Goal: Register for event/course

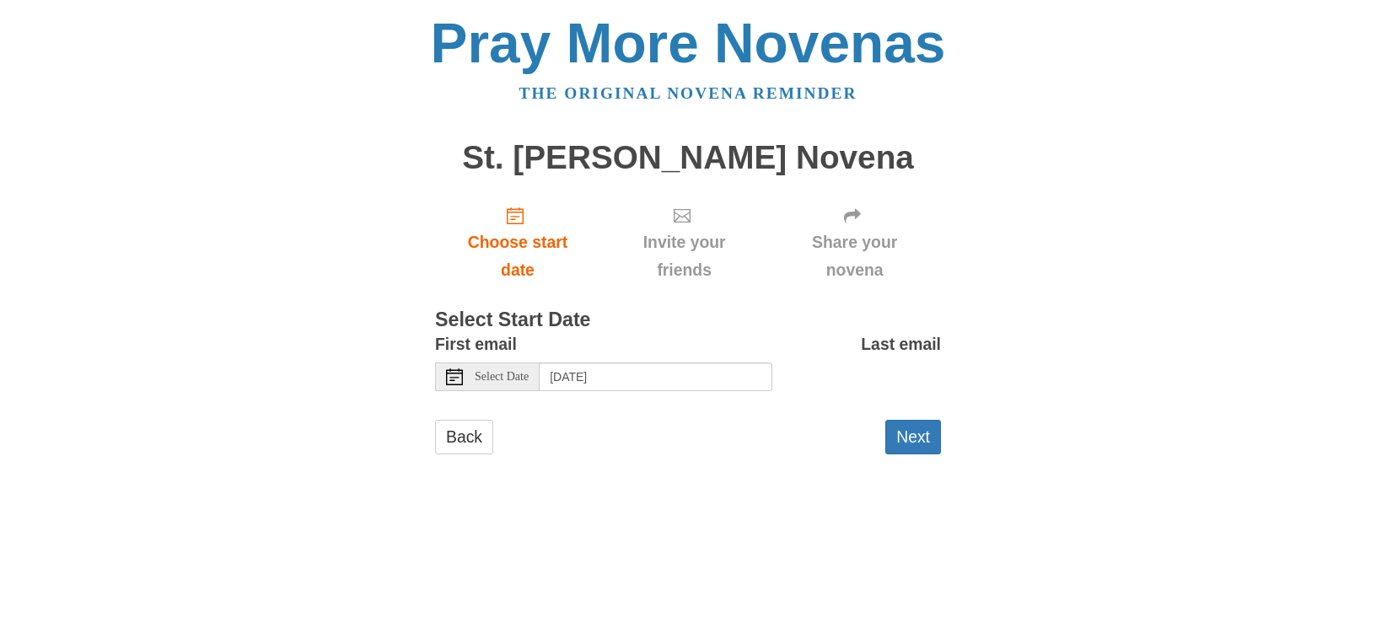
click at [512, 380] on span "Select Date" at bounding box center [502, 377] width 54 height 12
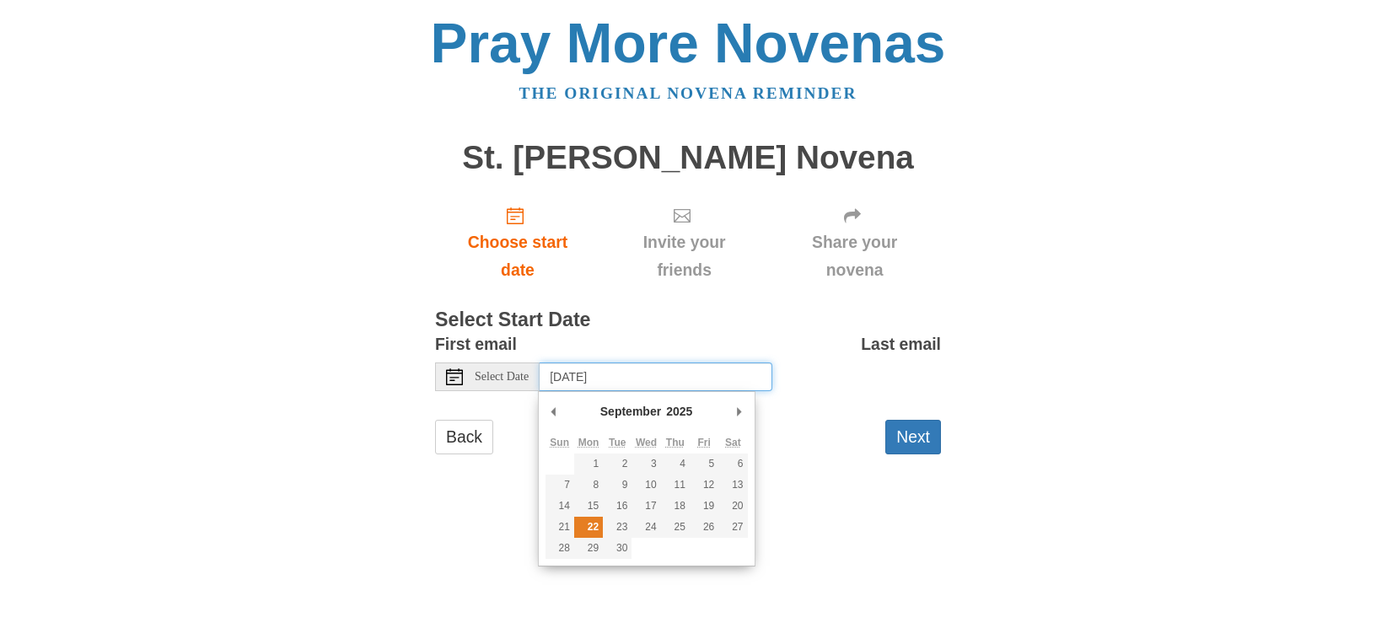
type input "Monday, September 22nd"
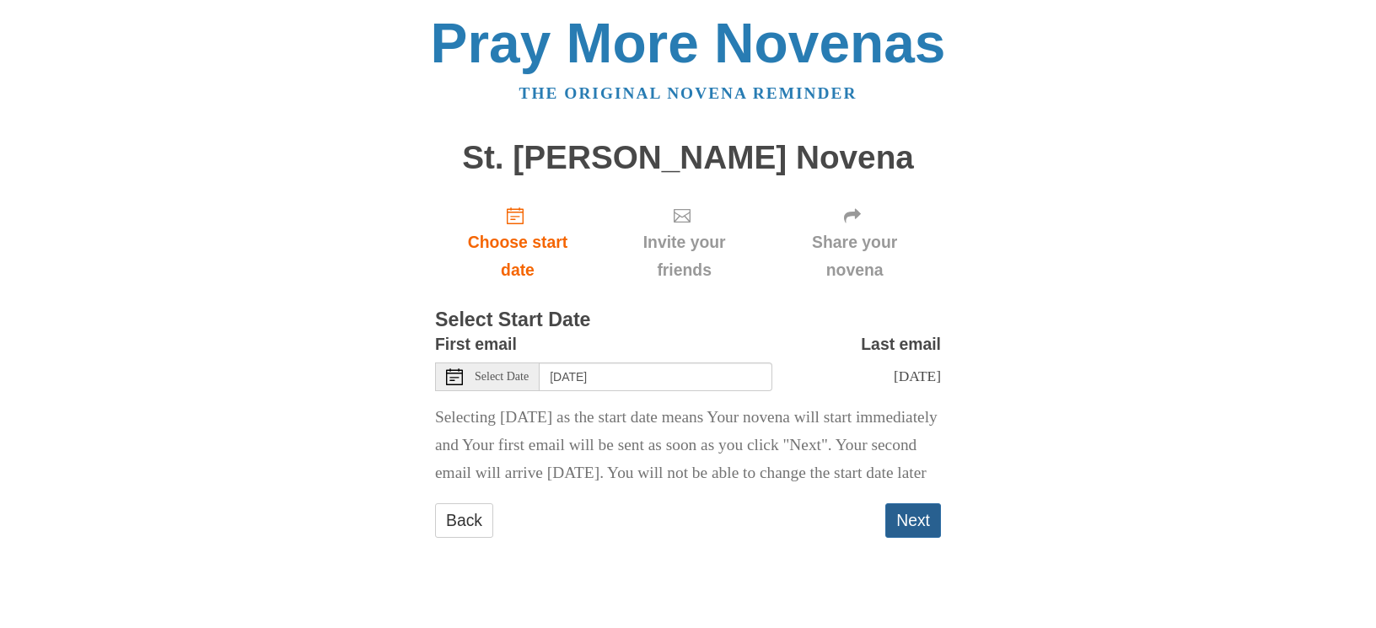
click at [920, 538] on button "Next" at bounding box center [913, 520] width 56 height 35
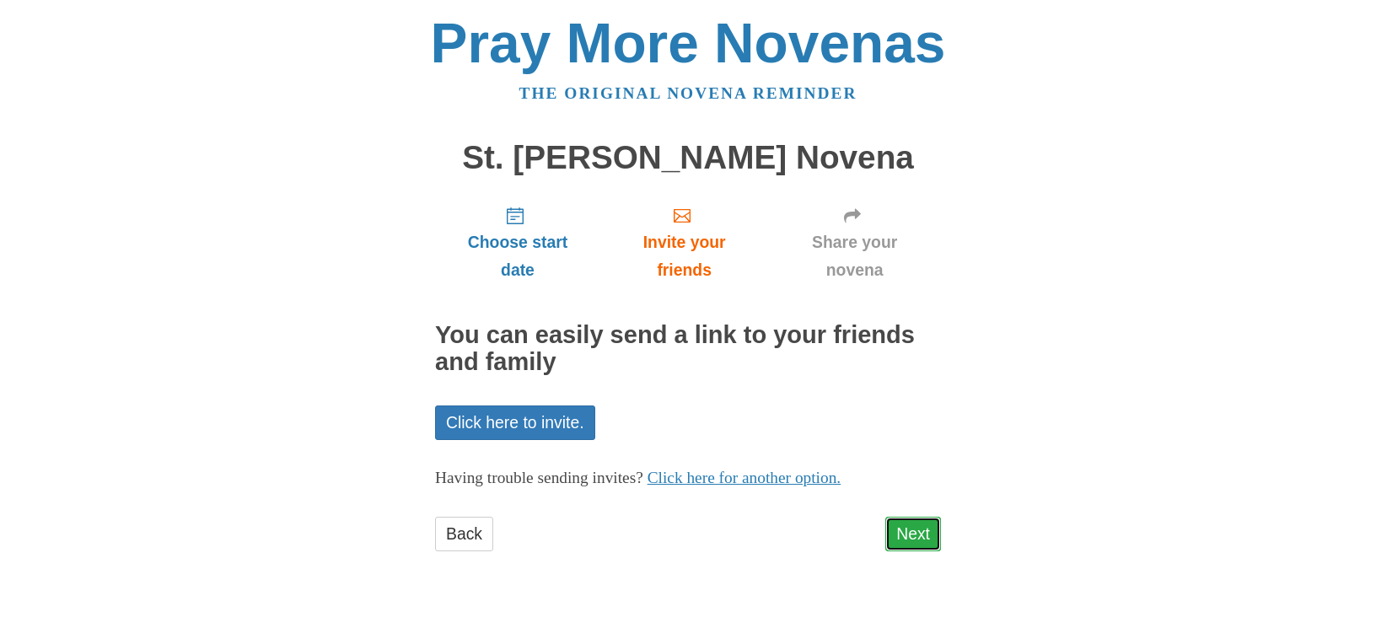
click at [917, 536] on link "Next" at bounding box center [913, 534] width 56 height 35
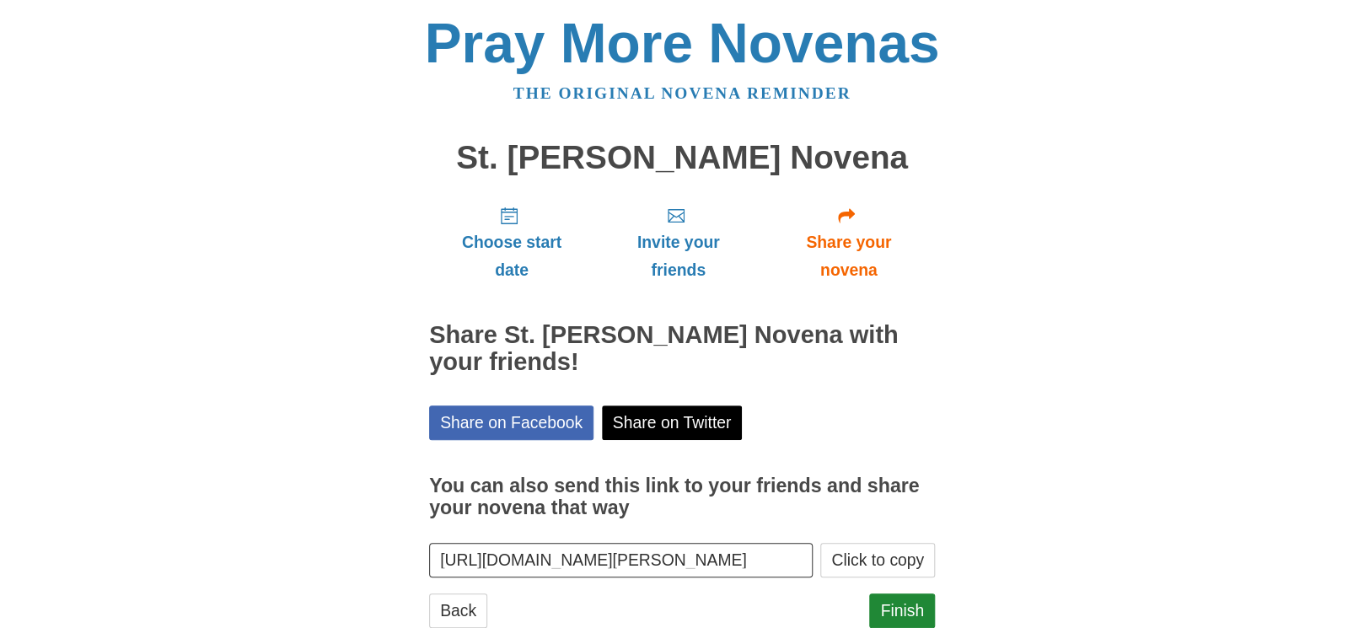
click at [917, 536] on label "You can also send this link to your friends and share your novena that way" at bounding box center [682, 497] width 506 height 83
click at [813, 543] on input "https://www.praymorenovenas.com/st-therese-novena/1244363" at bounding box center [621, 560] width 384 height 35
drag, startPoint x: 907, startPoint y: 605, endPoint x: 910, endPoint y: 595, distance: 9.6
click at [906, 605] on link "Finish" at bounding box center [902, 611] width 66 height 35
